Goal: Information Seeking & Learning: Understand process/instructions

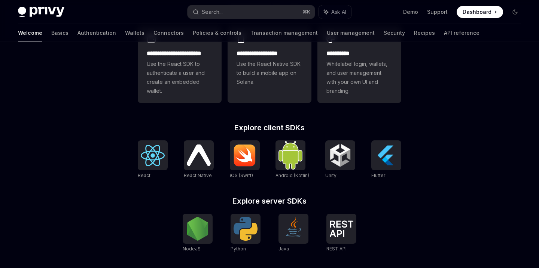
scroll to position [242, 0]
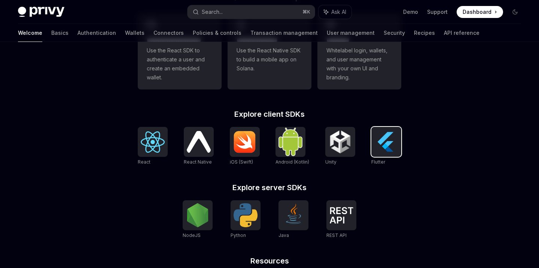
click at [387, 143] on img at bounding box center [386, 142] width 24 height 24
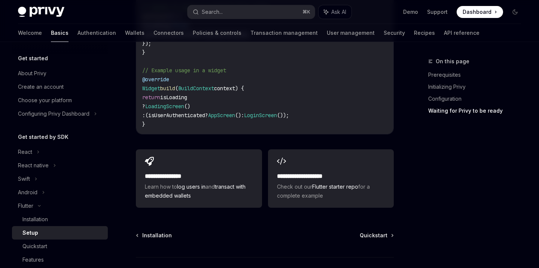
scroll to position [869, 0]
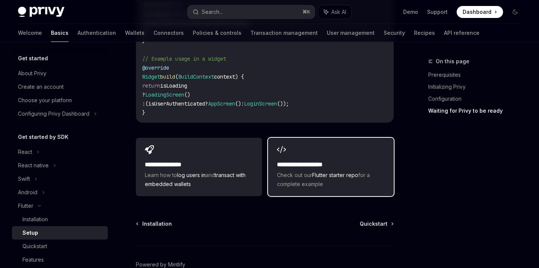
click at [344, 172] on link "Flutter starter repo" at bounding box center [335, 175] width 46 height 6
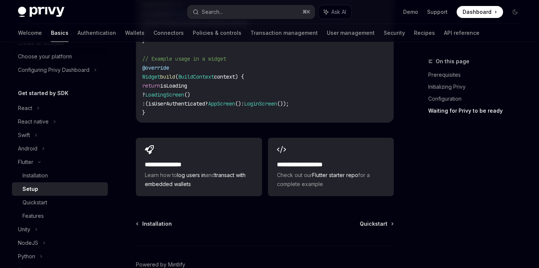
scroll to position [53, 0]
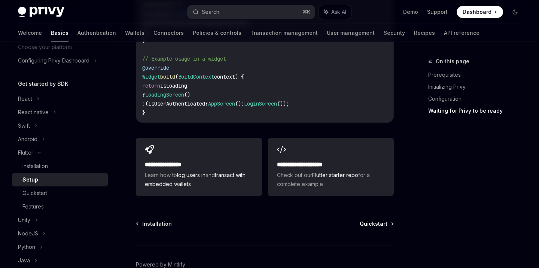
click at [378, 220] on span "Quickstart" at bounding box center [374, 223] width 28 height 7
type textarea "*"
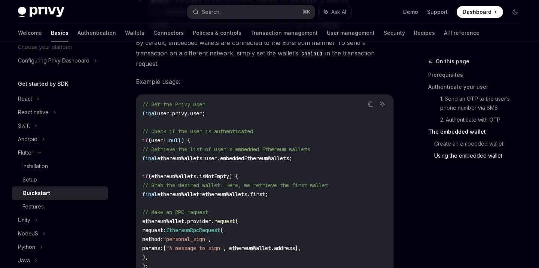
scroll to position [1421, 0]
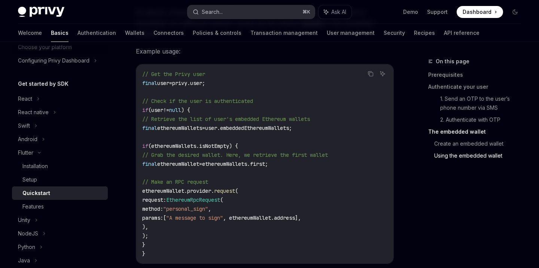
click at [281, 5] on button "Search... ⌘ K" at bounding box center [251, 11] width 127 height 13
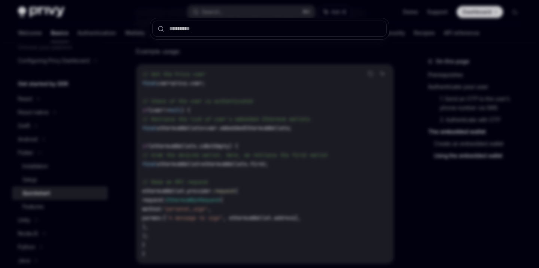
click at [275, 12] on div at bounding box center [269, 134] width 539 height 268
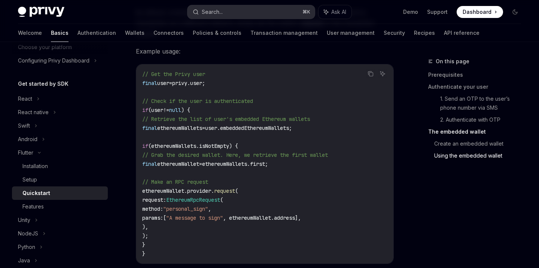
click at [277, 15] on button "Search... ⌘ K" at bounding box center [251, 11] width 127 height 13
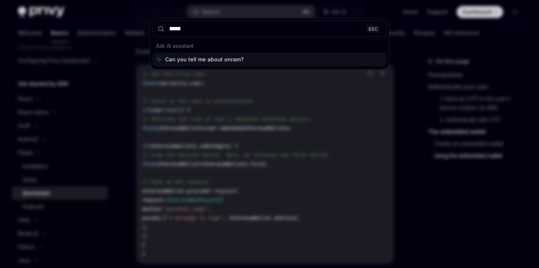
type input "******"
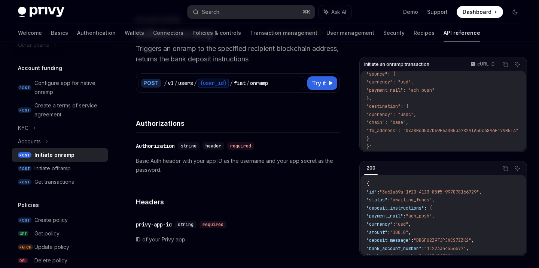
scroll to position [70, 0]
click at [325, 85] on span "Try it" at bounding box center [319, 83] width 14 height 9
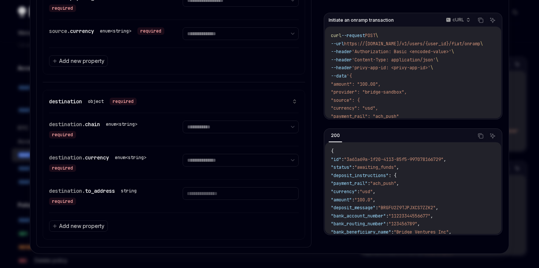
scroll to position [550, 0]
click at [513, 21] on div at bounding box center [269, 134] width 539 height 268
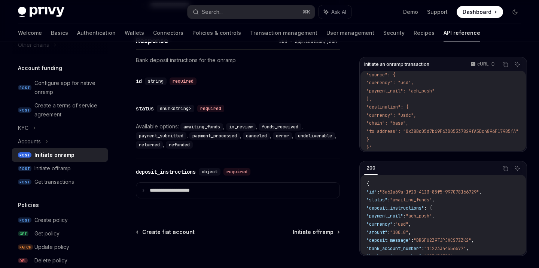
click at [489, 14] on span "Dashboard" at bounding box center [477, 11] width 29 height 7
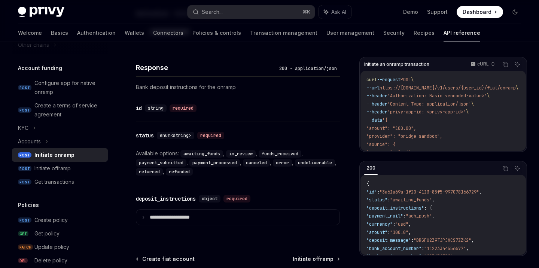
scroll to position [0, 12]
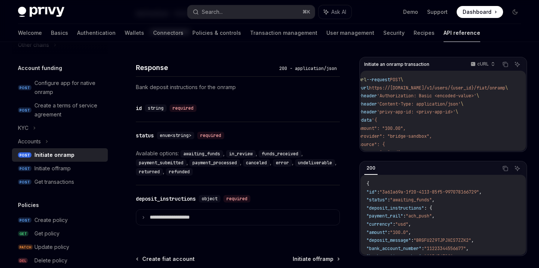
click at [414, 89] on span "https://api.privy.io/v1/users/{user_id}/fiat/onramp" at bounding box center [437, 88] width 136 height 6
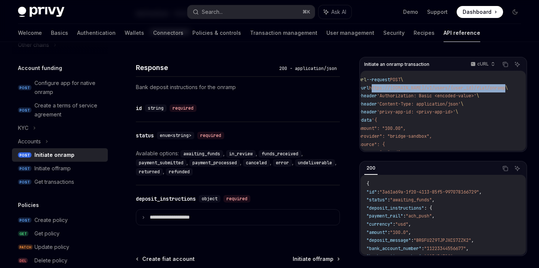
drag, startPoint x: 376, startPoint y: 88, endPoint x: 500, endPoint y: 85, distance: 123.9
click at [500, 85] on span "--url https://api.privy.io/v1/users/{user_id}/fiat/onramp \" at bounding box center [432, 88] width 152 height 6
copy span "https://api.privy.io/v1/users/{user_id}/fiat/onramp"
click at [393, 87] on span "https://api.privy.io/v1/users/{user_id}/fiat/onramp" at bounding box center [437, 88] width 136 height 6
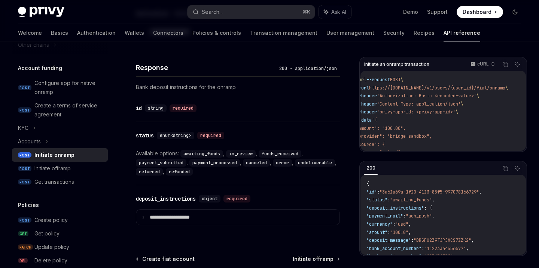
click at [394, 88] on span "https://api.privy.io/v1/users/{user_id}/fiat/onramp" at bounding box center [437, 88] width 136 height 6
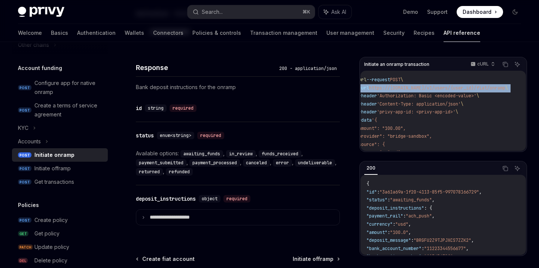
click at [394, 88] on span "https://api.privy.io/v1/users/{user_id}/fiat/onramp" at bounding box center [437, 88] width 136 height 6
copy code "--url https://api.privy.io/v1/users/{user_id}/fiat/onramp \"
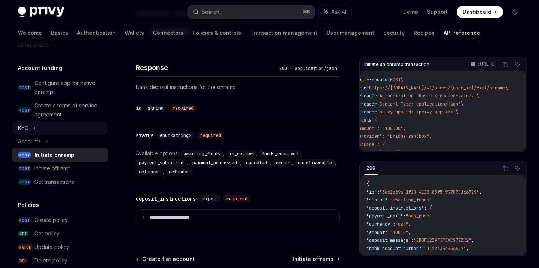
click at [40, 131] on div "KYC" at bounding box center [60, 127] width 96 height 13
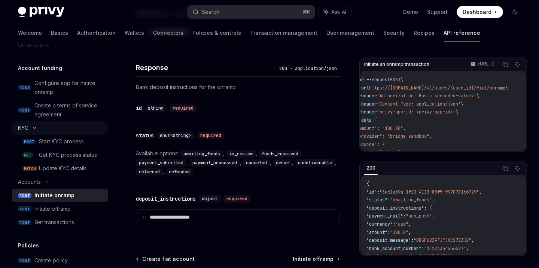
type textarea "*"
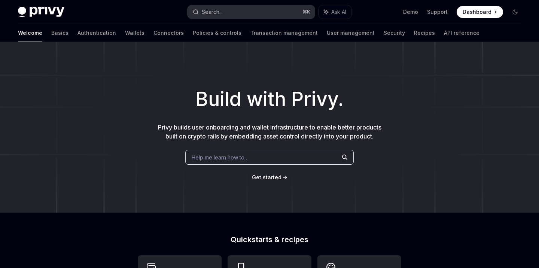
click at [246, 7] on button "Search... ⌘ K" at bounding box center [251, 11] width 127 height 13
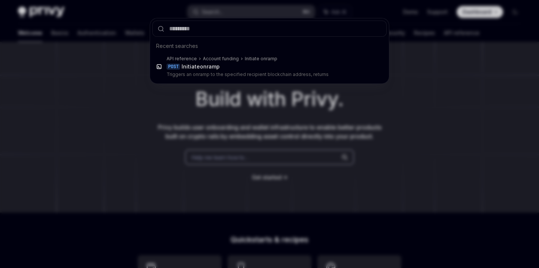
type input "**********"
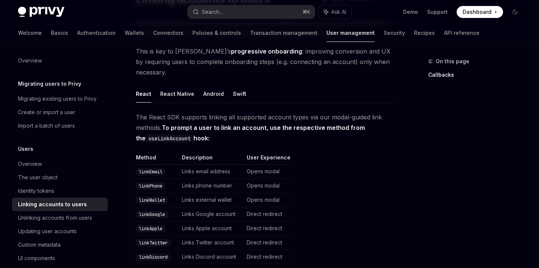
scroll to position [76, 0]
click at [208, 86] on button "Android" at bounding box center [213, 95] width 21 height 18
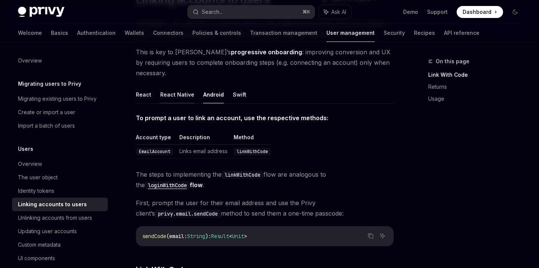
click at [182, 86] on button "React Native" at bounding box center [177, 95] width 34 height 18
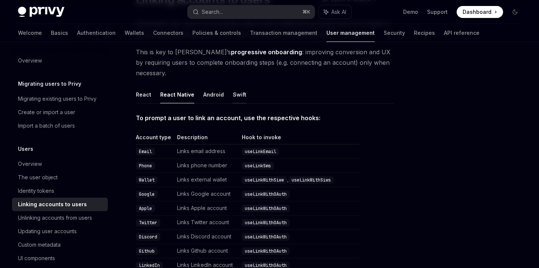
click at [239, 88] on button "Swift" at bounding box center [239, 95] width 13 height 18
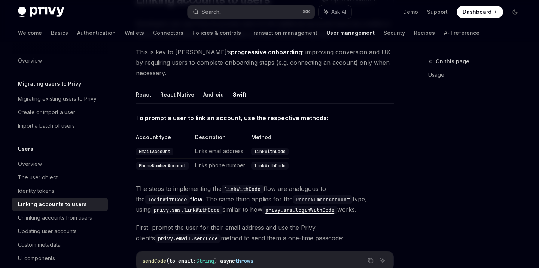
click at [150, 86] on ul "React React Native Android Swift" at bounding box center [265, 95] width 258 height 18
click at [142, 86] on button "React" at bounding box center [143, 95] width 15 height 18
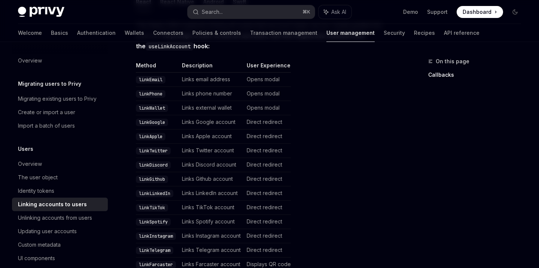
scroll to position [171, 0]
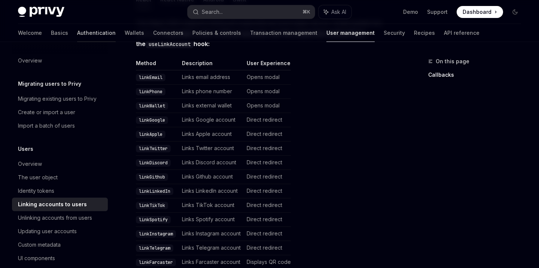
click at [77, 33] on link "Authentication" at bounding box center [96, 33] width 39 height 18
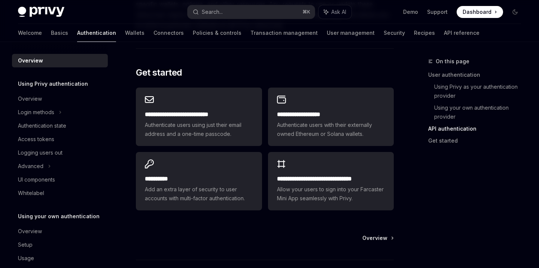
scroll to position [650, 0]
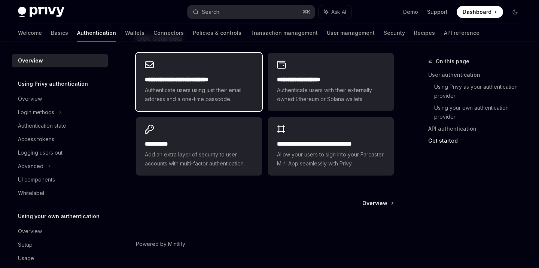
click at [204, 99] on span "Authenticate users using just their email address and a one-time passcode." at bounding box center [199, 95] width 108 height 18
type textarea "*"
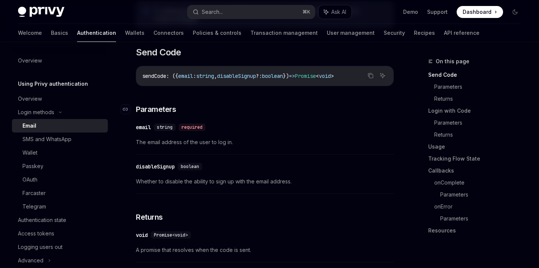
scroll to position [217, 0]
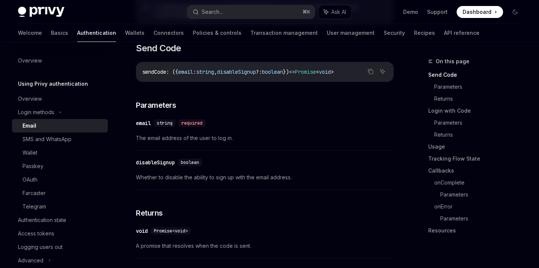
click at [167, 119] on div "string" at bounding box center [165, 122] width 22 height 7
click at [165, 134] on span "The email address of the user to log in." at bounding box center [265, 138] width 258 height 9
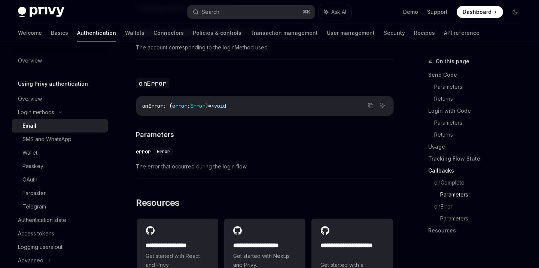
scroll to position [1441, 0]
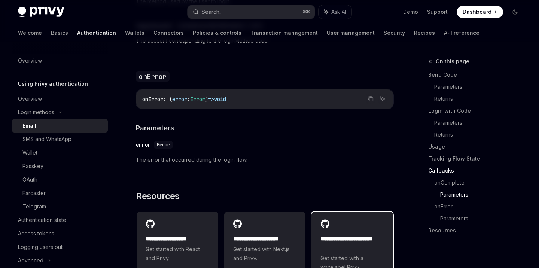
click at [340, 249] on div "**********" at bounding box center [352, 257] width 64 height 46
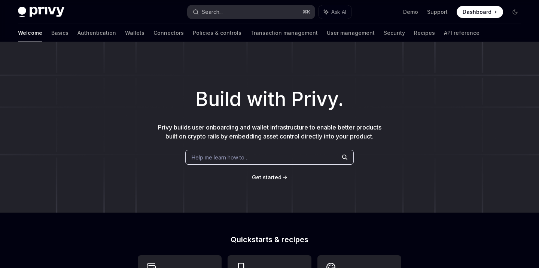
click at [273, 13] on button "Search... ⌘ K" at bounding box center [251, 11] width 127 height 13
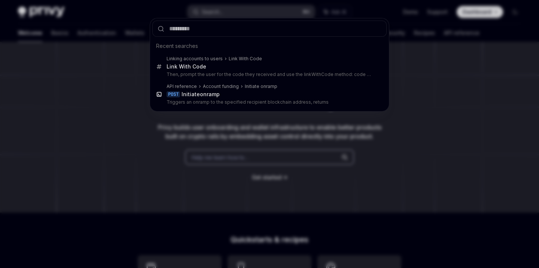
type input "*********"
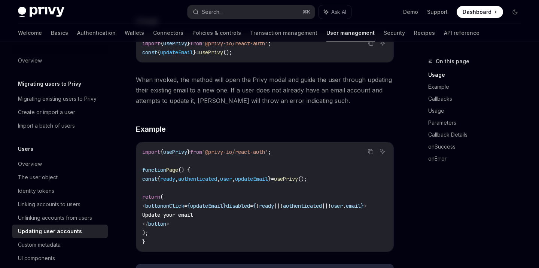
scroll to position [204, 0]
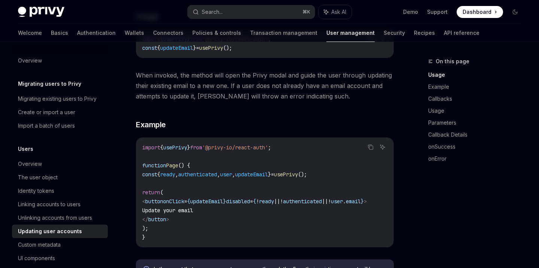
type textarea "*"
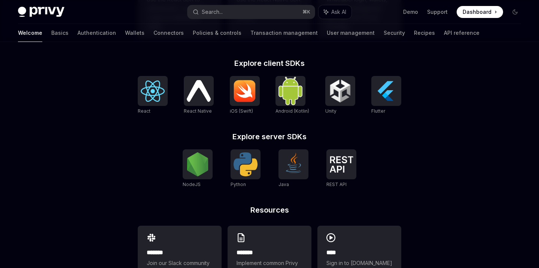
scroll to position [304, 0]
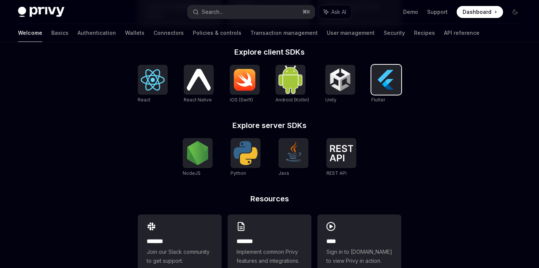
click at [385, 89] on img at bounding box center [386, 80] width 24 height 24
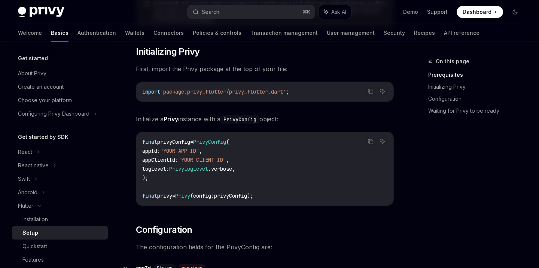
scroll to position [134, 0]
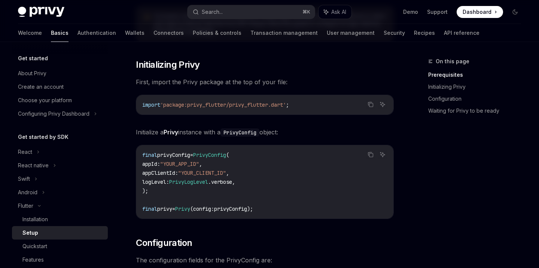
click at [241, 106] on span "'package:privy_flutter/privy_flutter.dart'" at bounding box center [223, 104] width 126 height 7
click at [219, 106] on span "'package:privy_flutter/privy_flutter.dart'" at bounding box center [223, 104] width 126 height 7
copy span "privy_flutter"
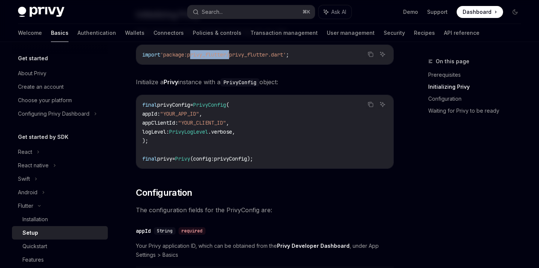
scroll to position [193, 0]
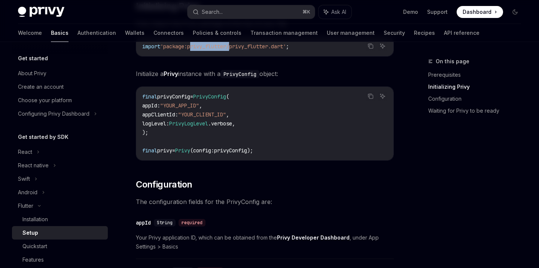
drag, startPoint x: 142, startPoint y: 96, endPoint x: 291, endPoint y: 152, distance: 158.7
click at [291, 152] on code "final privyConfig = PrivyConfig ( appId : "YOUR_APP_ID" , appClientId : "YOUR_C…" at bounding box center [264, 123] width 245 height 63
copy code "final privyConfig = PrivyConfig ( appId : "YOUR_APP_ID" , appClientId : "YOUR_C…"
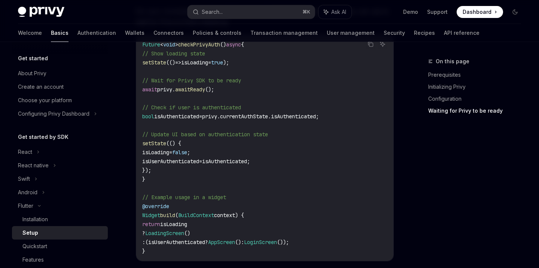
scroll to position [737, 0]
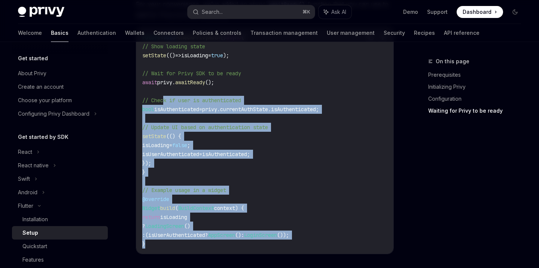
drag, startPoint x: 154, startPoint y: 228, endPoint x: 163, endPoint y: 84, distance: 144.4
click at [163, 83] on div "Future < void > checkPrivyAuth () async { // Show loading state setState (() =>…" at bounding box center [264, 141] width 257 height 226
click at [163, 84] on code "Future < void > checkPrivyAuth () async { // Show loading state setState (() =>…" at bounding box center [264, 141] width 245 height 216
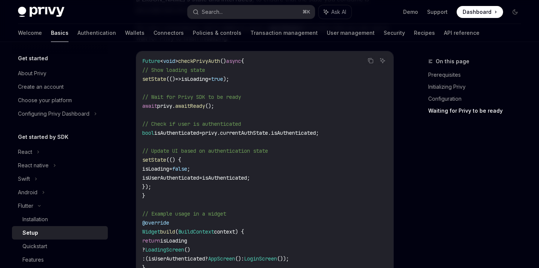
scroll to position [648, 0]
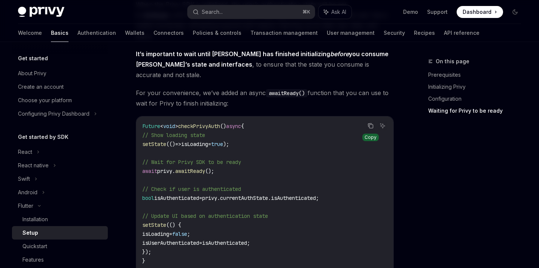
click at [369, 123] on icon "Copy the contents from the code block" at bounding box center [371, 126] width 6 height 6
click at [125, 32] on link "Wallets" at bounding box center [134, 33] width 19 height 18
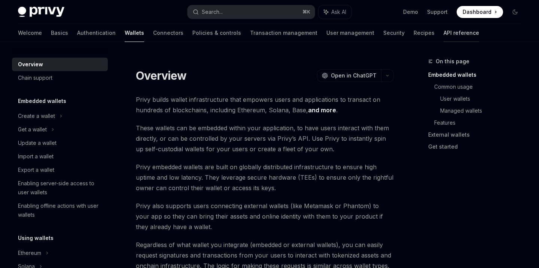
click at [444, 34] on link "API reference" at bounding box center [462, 33] width 36 height 18
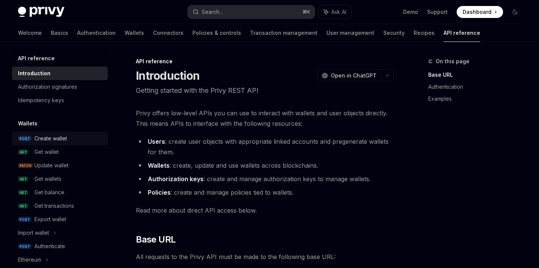
click at [83, 142] on div "Create wallet" at bounding box center [68, 138] width 69 height 9
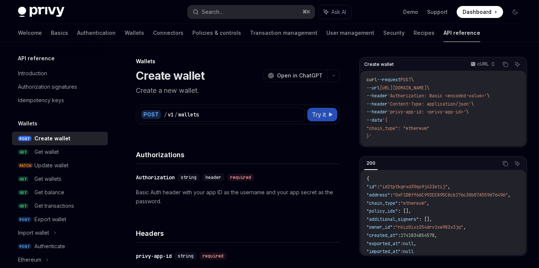
click at [319, 115] on span "Try it" at bounding box center [319, 114] width 14 height 9
type textarea "*"
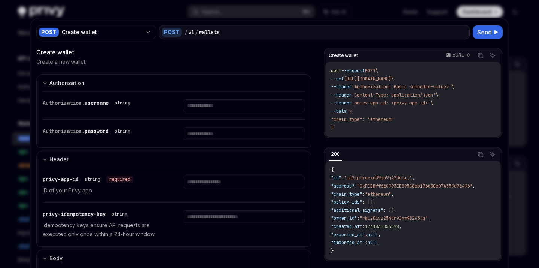
click at [93, 103] on span "username" at bounding box center [97, 103] width 24 height 7
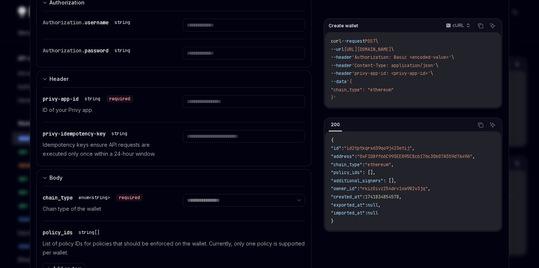
scroll to position [83, 0]
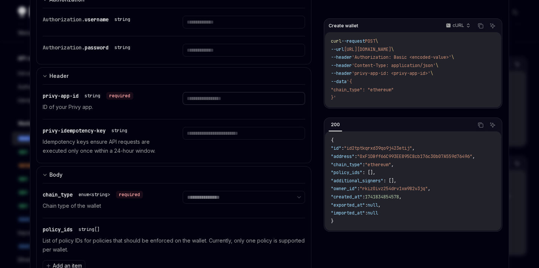
click at [219, 28] on input "text" at bounding box center [244, 22] width 122 height 13
paste input "**********"
type input "**********"
select select "********"
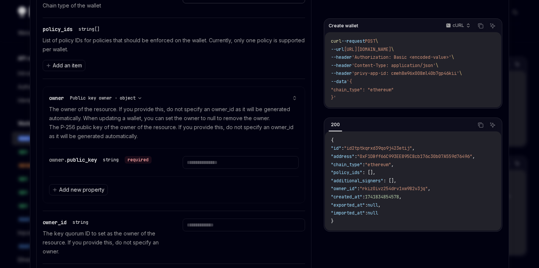
scroll to position [240, 0]
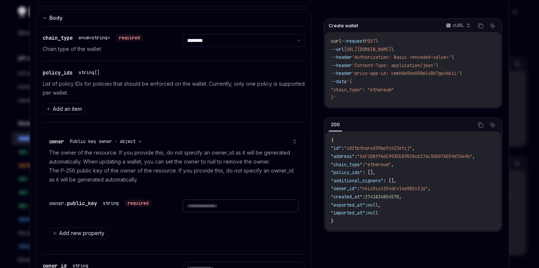
click at [191, 204] on input "text" at bounding box center [241, 206] width 116 height 13
paste input "**********"
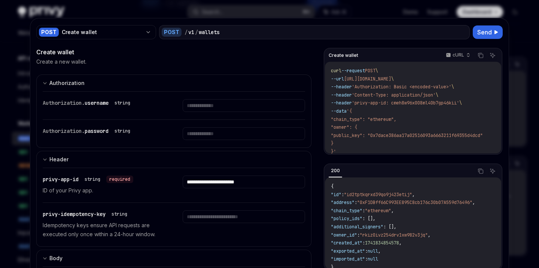
scroll to position [0, 0]
type input "**********"
click at [496, 34] on icon at bounding box center [496, 32] width 4 height 4
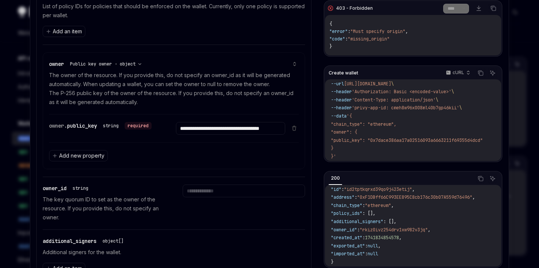
scroll to position [13, 0]
click at [14, 200] on div at bounding box center [269, 134] width 539 height 268
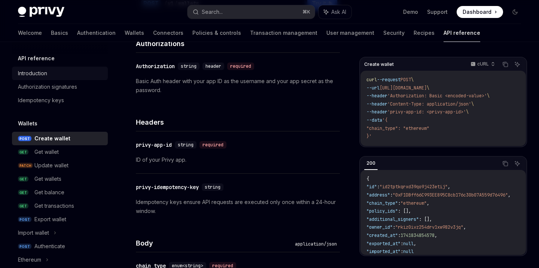
click at [72, 76] on div "Introduction" at bounding box center [60, 73] width 85 height 9
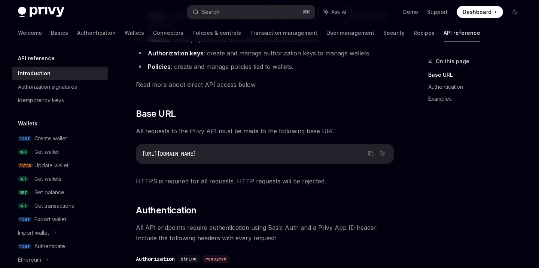
scroll to position [151, 0]
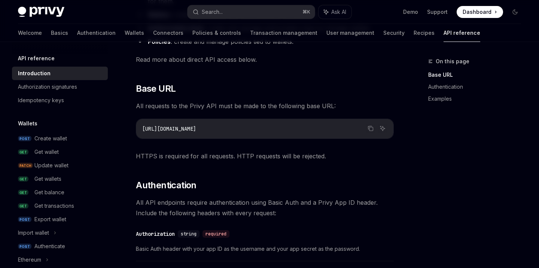
click at [190, 129] on span "[URL][DOMAIN_NAME]" at bounding box center [169, 128] width 54 height 7
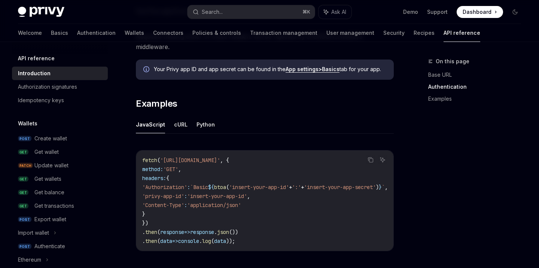
scroll to position [429, 0]
click at [177, 115] on button "cURL" at bounding box center [180, 124] width 13 height 18
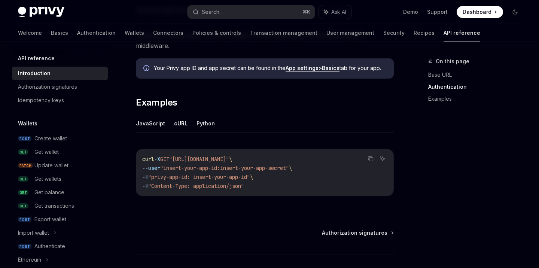
click at [206, 156] on span ""[URL][DOMAIN_NAME]"" at bounding box center [199, 159] width 60 height 7
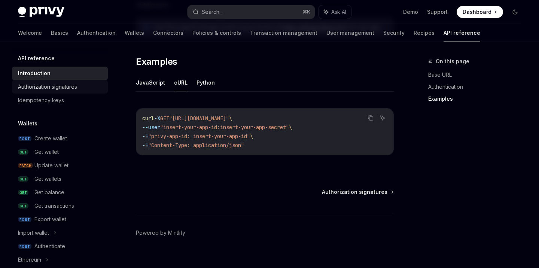
click at [81, 88] on div "Authorization signatures" at bounding box center [60, 86] width 85 height 9
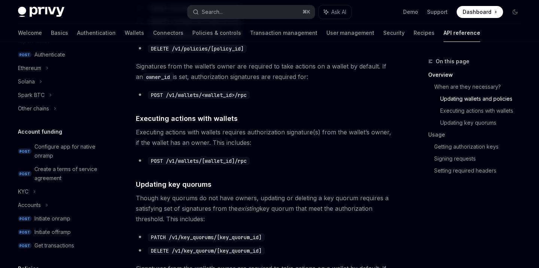
scroll to position [233, 0]
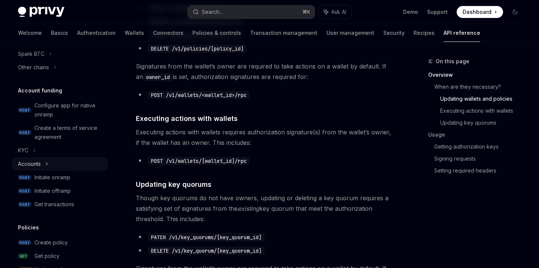
click at [81, 164] on div "Accounts" at bounding box center [60, 163] width 96 height 13
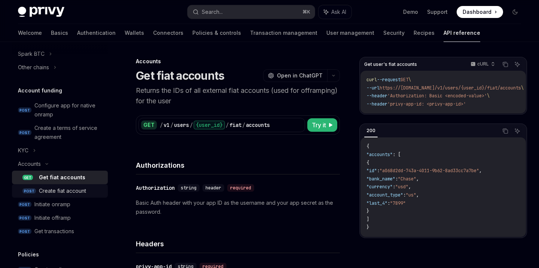
click at [80, 191] on div "Create fiat account" at bounding box center [62, 190] width 47 height 9
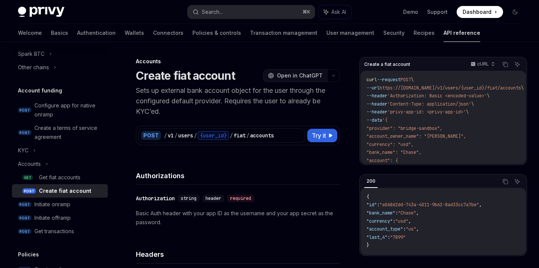
click at [305, 73] on span "Open in ChatGPT" at bounding box center [300, 75] width 46 height 7
click at [400, 113] on span "'privy-app-id: <privy-app-id>'" at bounding box center [426, 112] width 79 height 6
drag, startPoint x: 456, startPoint y: 95, endPoint x: 496, endPoint y: 95, distance: 40.8
click at [487, 95] on span "'Authorization: Basic <encoded-value>'" at bounding box center [437, 96] width 100 height 6
click at [222, 134] on div "{user_id}" at bounding box center [213, 135] width 31 height 9
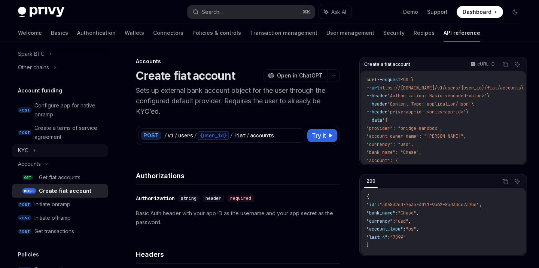
click at [63, 150] on div "KYC" at bounding box center [60, 150] width 96 height 13
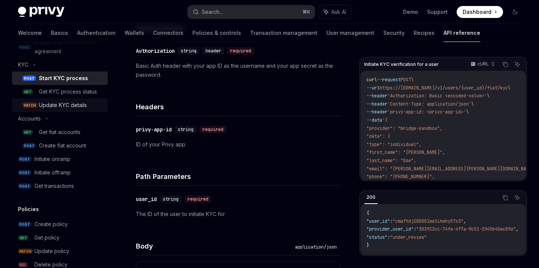
scroll to position [336, 0]
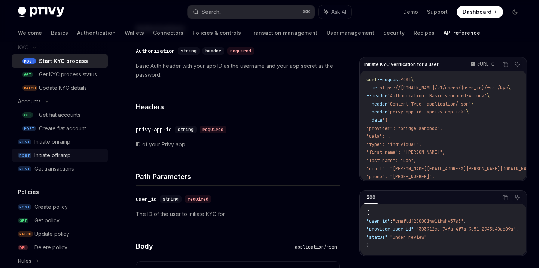
click at [70, 158] on div "Initiate offramp" at bounding box center [52, 155] width 36 height 9
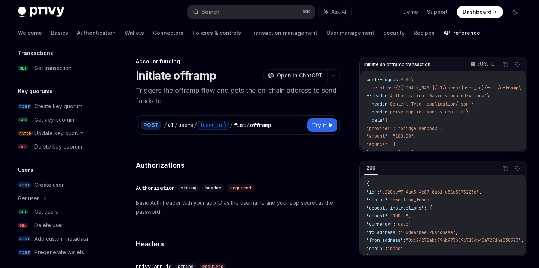
scroll to position [573, 0]
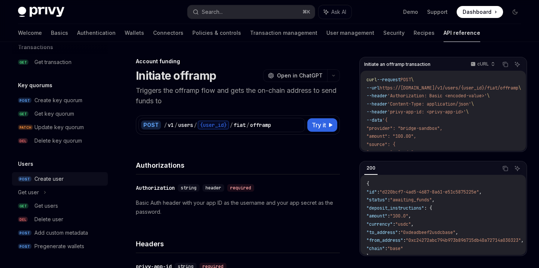
click at [67, 178] on div "Create user" at bounding box center [68, 178] width 69 height 9
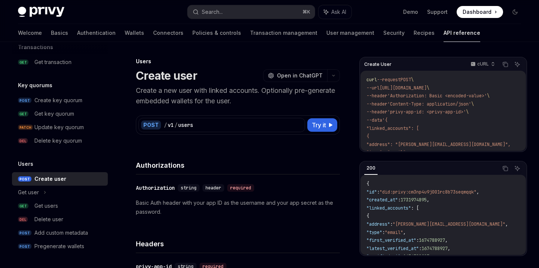
type textarea "*"
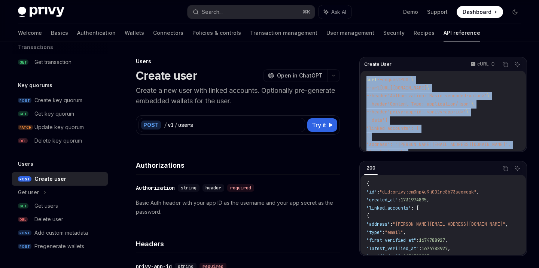
drag, startPoint x: 379, startPoint y: 145, endPoint x: 365, endPoint y: 76, distance: 69.5
click at [365, 76] on div "curl --request POST \ --url [URL][DOMAIN_NAME] \ --header 'Authorization: Basic…" at bounding box center [443, 111] width 165 height 80
copy code "curl --request POST \ --url [URL][DOMAIN_NAME] \ --header 'Authorization: Basic…"
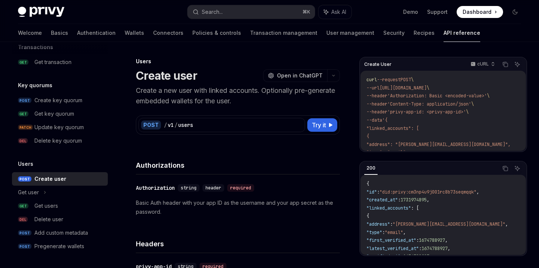
click at [373, 5] on div "Privy Docs home page Search... ⌘ K Ask AI Demo Support Dashboard Dashboard Sear…" at bounding box center [269, 12] width 503 height 24
